Goal: Transaction & Acquisition: Purchase product/service

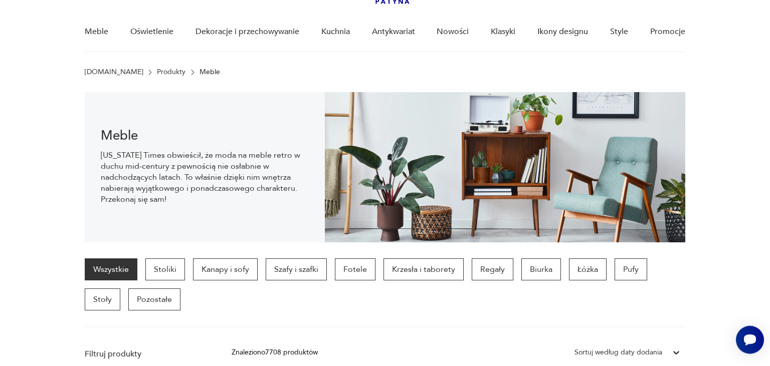
scroll to position [84, 0]
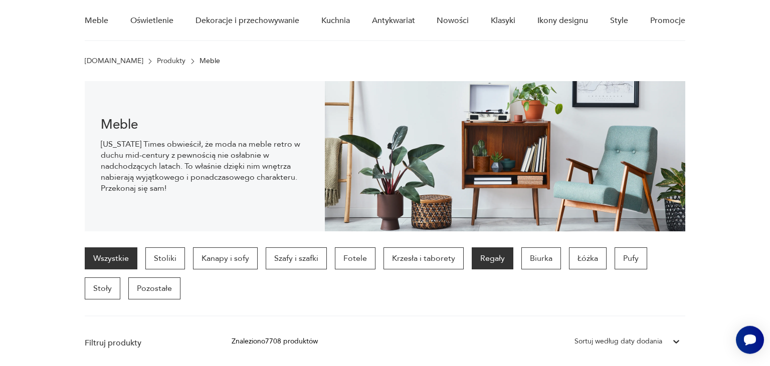
click at [493, 263] on p "Regały" at bounding box center [493, 259] width 42 height 22
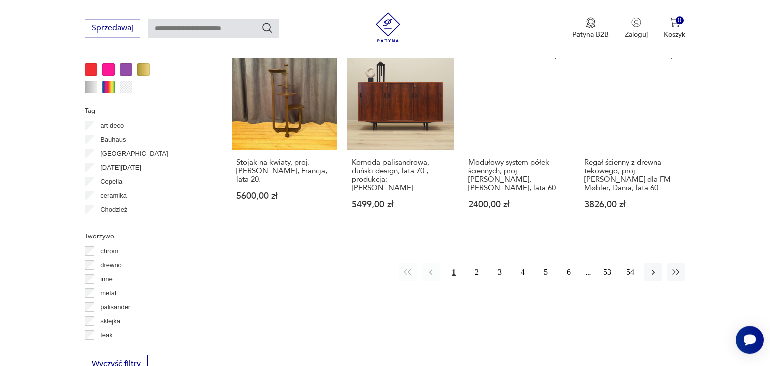
scroll to position [265, 0]
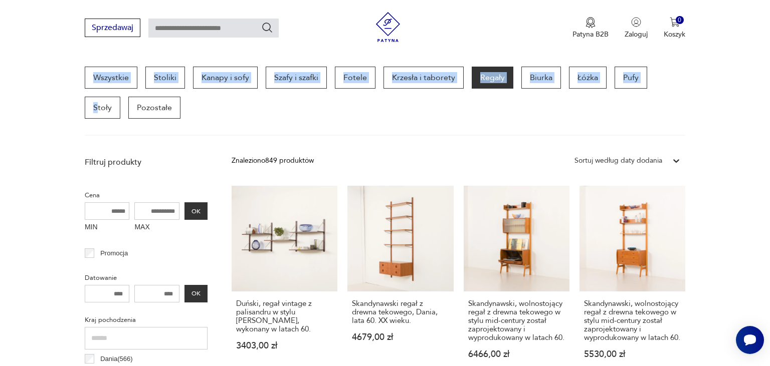
drag, startPoint x: 770, startPoint y: 68, endPoint x: 665, endPoint y: 64, distance: 104.9
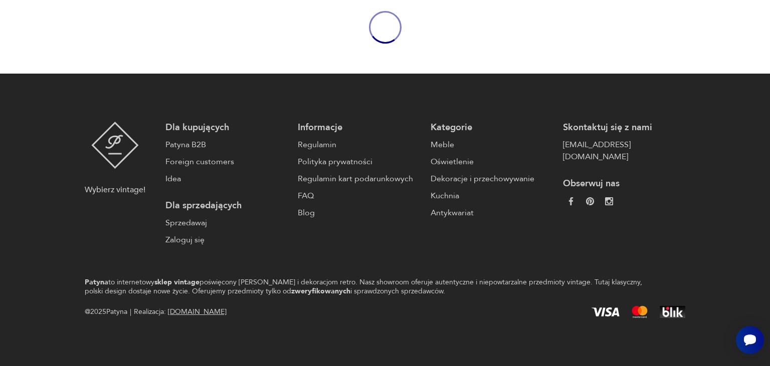
scroll to position [84, 0]
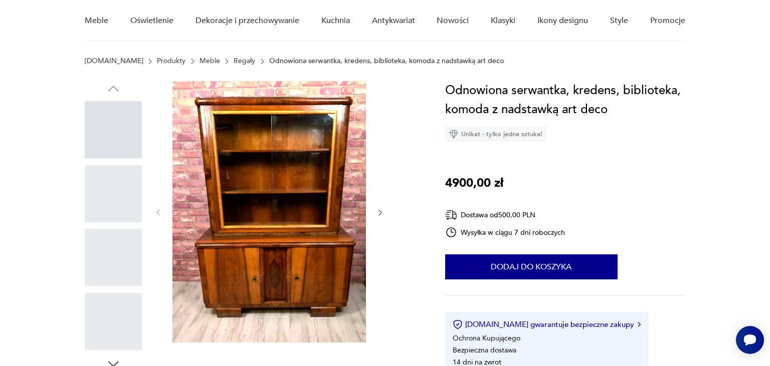
scroll to position [5, 0]
